Goal: Task Accomplishment & Management: Manage account settings

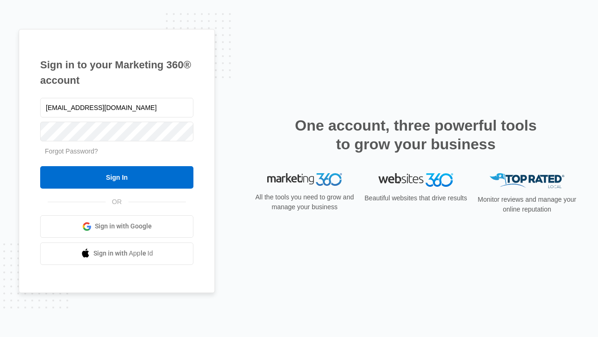
type input "dankie614@gmail.com"
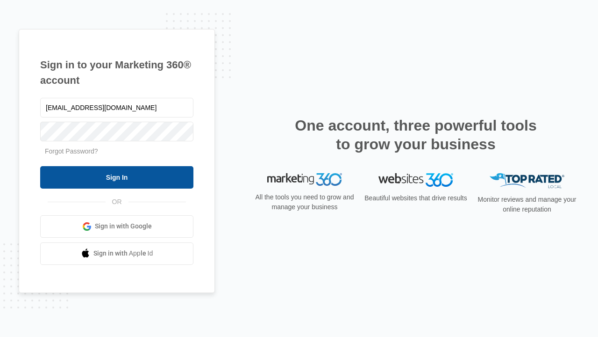
click at [117, 177] on input "Sign In" at bounding box center [116, 177] width 153 height 22
